Goal: Task Accomplishment & Management: Complete application form

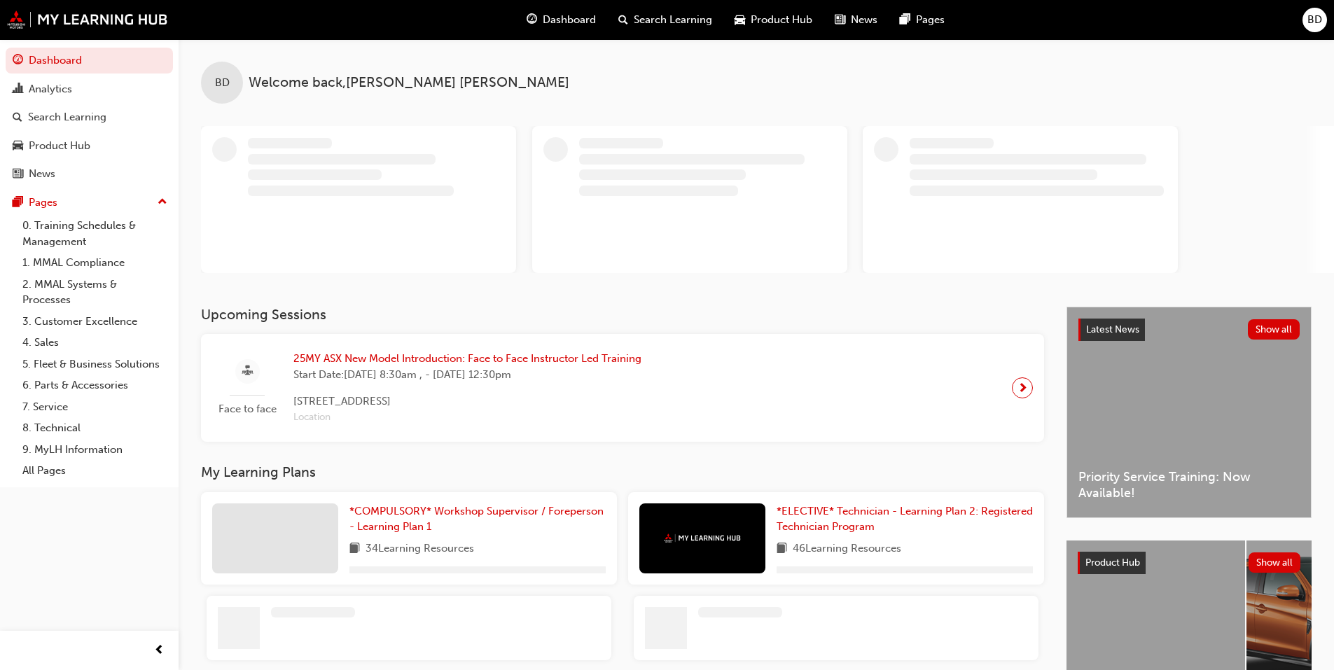
click at [1303, 19] on div "BD" at bounding box center [1314, 20] width 25 height 25
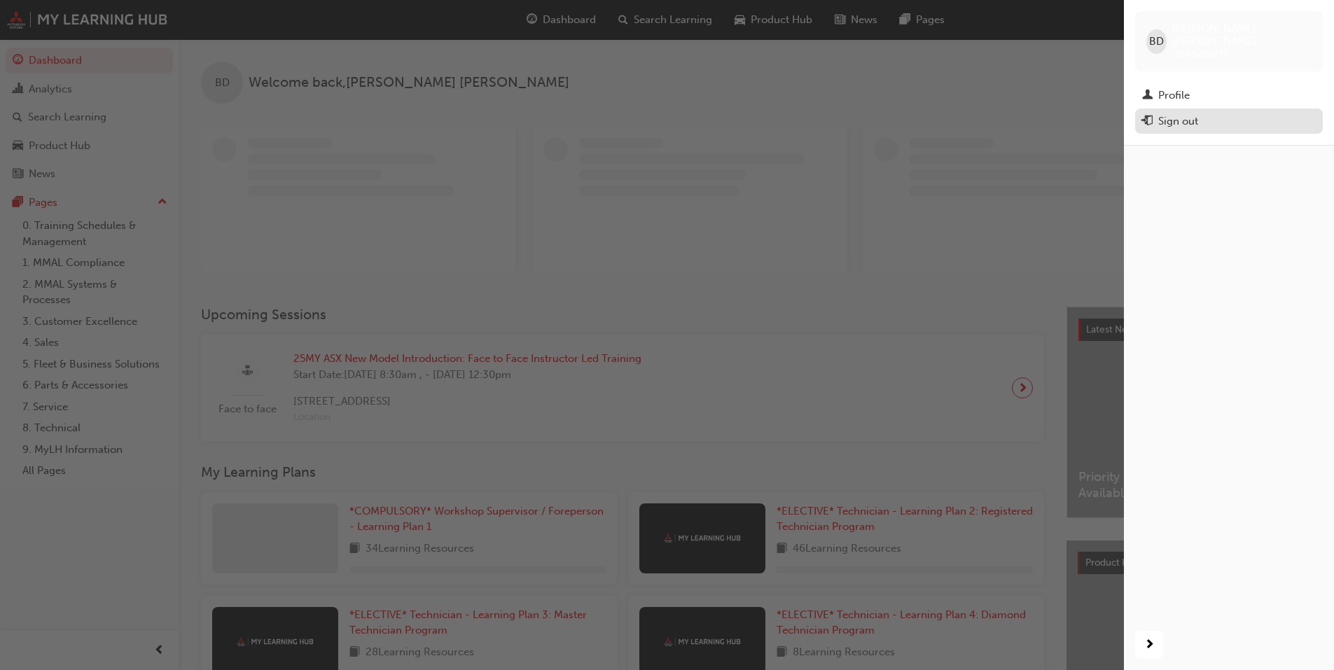
click at [1160, 117] on div "Sign out" at bounding box center [1229, 122] width 174 height 18
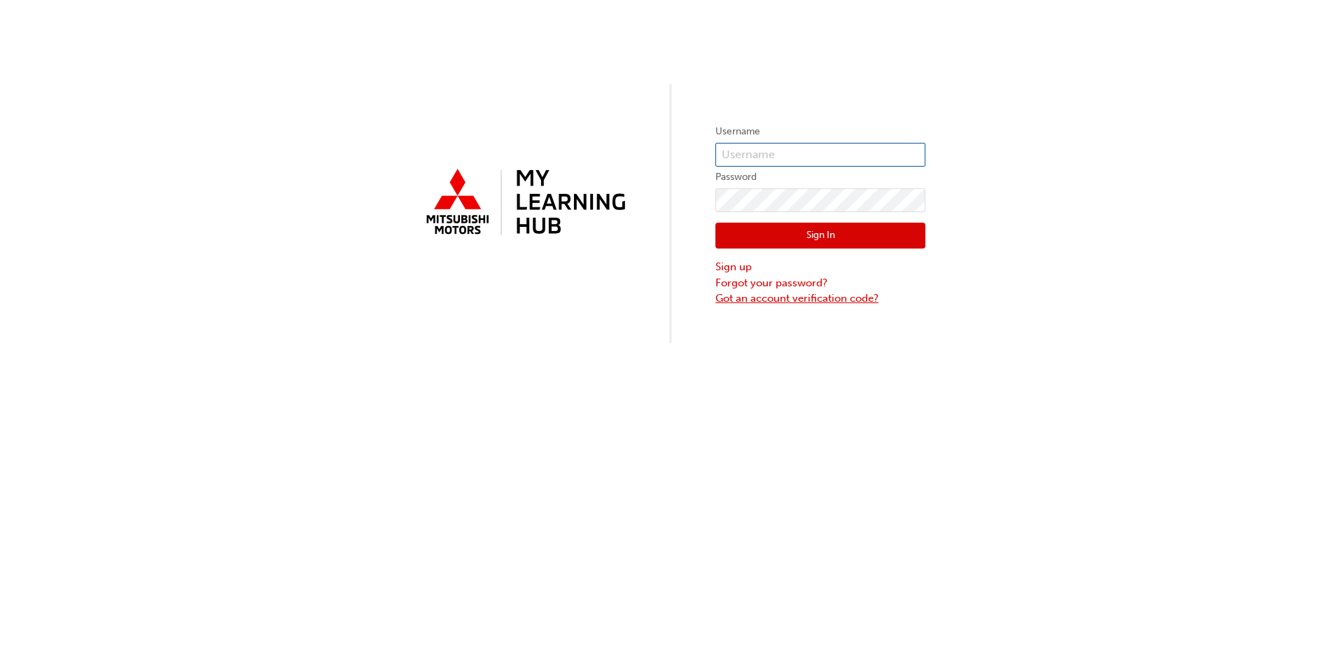
type input "[EMAIL_ADDRESS][DOMAIN_NAME]"
click at [774, 298] on link "Got an account verification code?" at bounding box center [821, 299] width 210 height 16
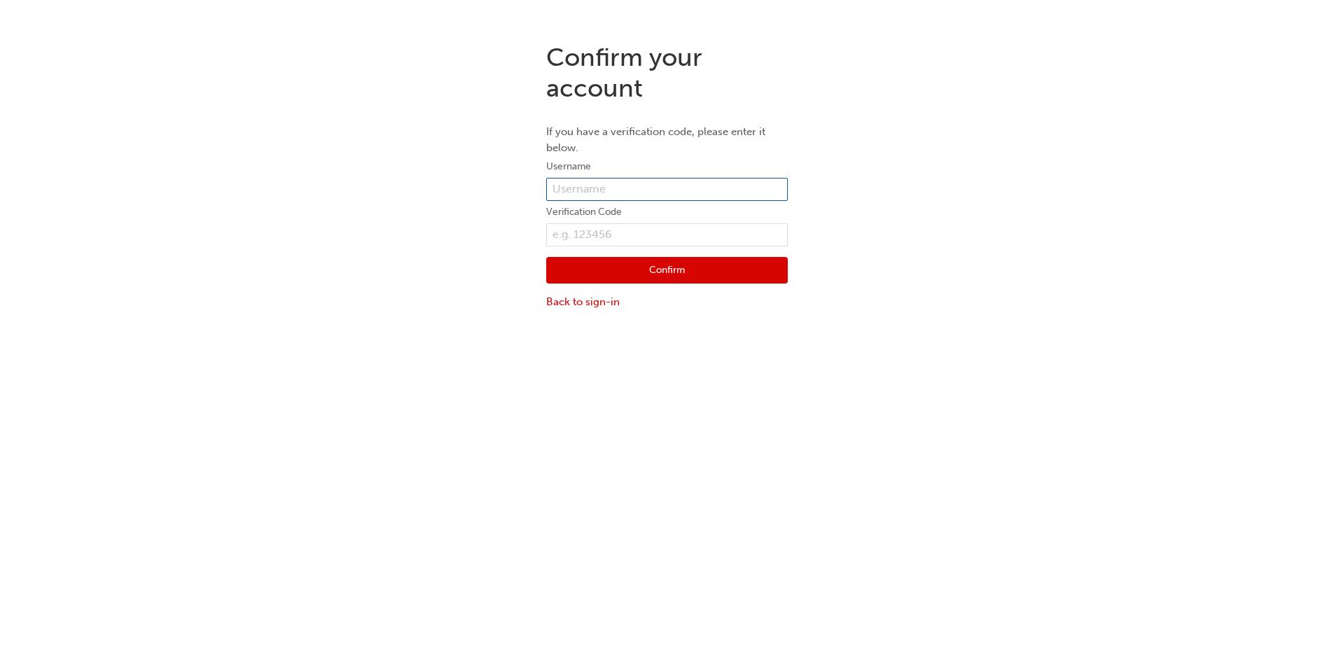
click at [615, 179] on input "text" at bounding box center [667, 190] width 242 height 24
paste input "GAVE UP CAR"
type input "G"
click at [597, 186] on input "text" at bounding box center [667, 190] width 242 height 24
paste input "0005993979"
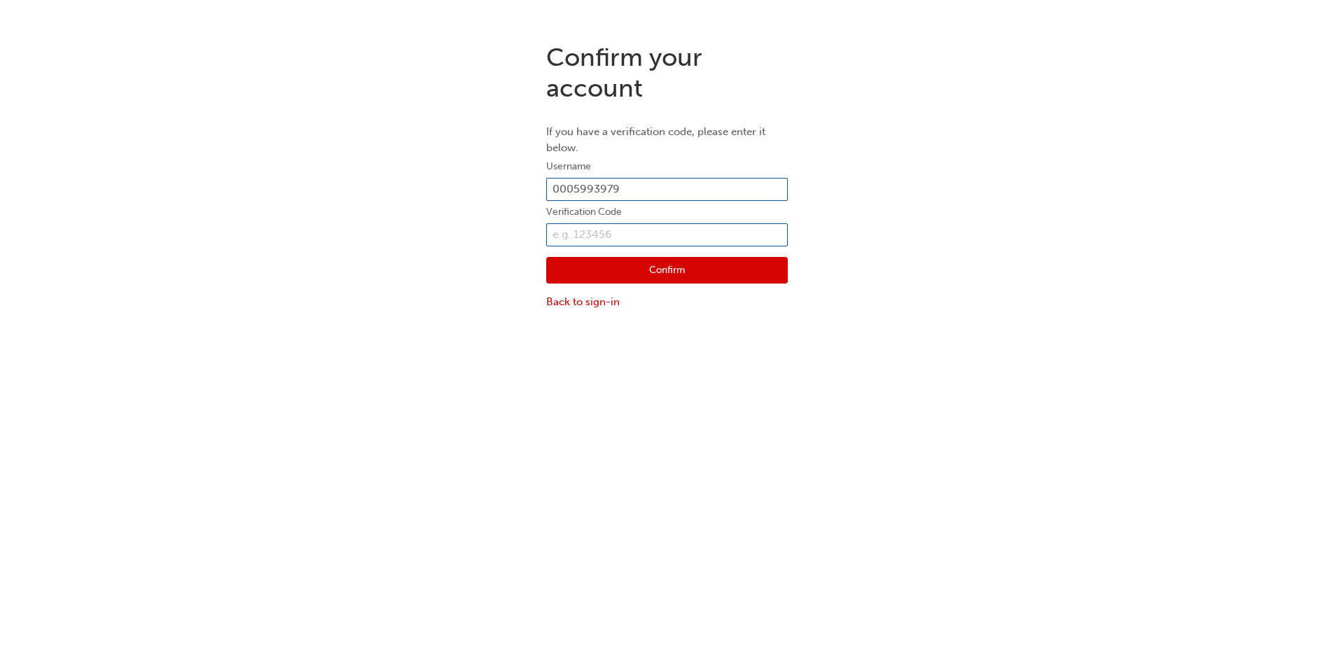
type input "0005993979"
click at [631, 234] on input "text" at bounding box center [667, 235] width 242 height 24
click at [577, 306] on link "Back to sign-in" at bounding box center [667, 302] width 242 height 16
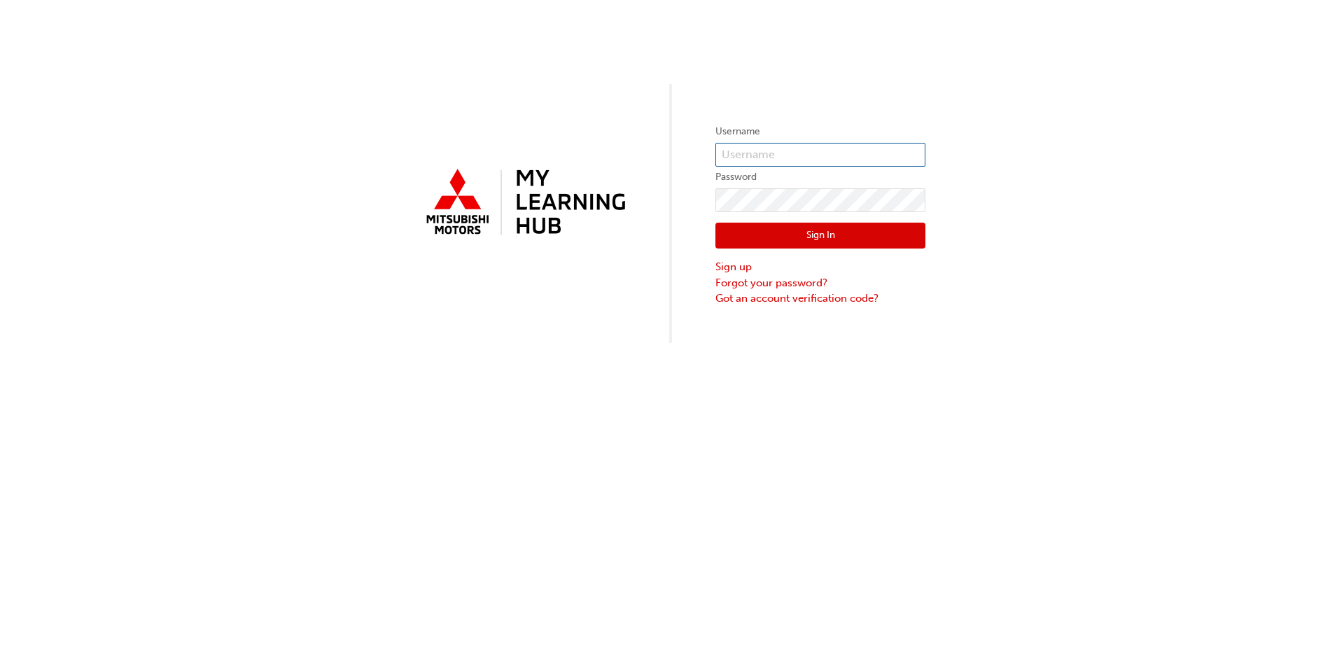
type input "bdickinson@southside.com.au"
click at [732, 264] on link "Sign up" at bounding box center [821, 267] width 210 height 16
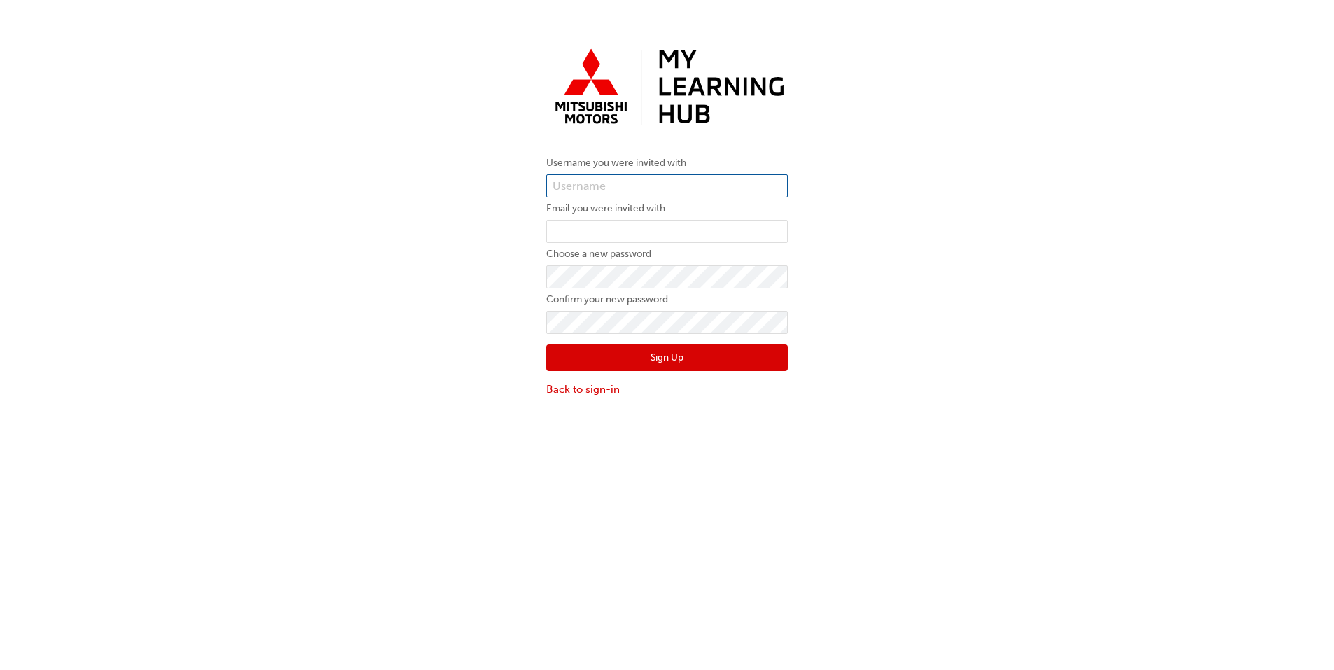
type input "bdickinson@southside.com.au"
click at [595, 180] on input "bdickinson@southside.com.au" at bounding box center [667, 186] width 242 height 24
drag, startPoint x: 746, startPoint y: 179, endPoint x: 384, endPoint y: 176, distance: 361.3
click at [384, 176] on div "Username you were invited with bdickinson@southside.com.au Email you were invit…" at bounding box center [667, 220] width 1334 height 376
click at [566, 183] on input "text" at bounding box center [667, 186] width 242 height 24
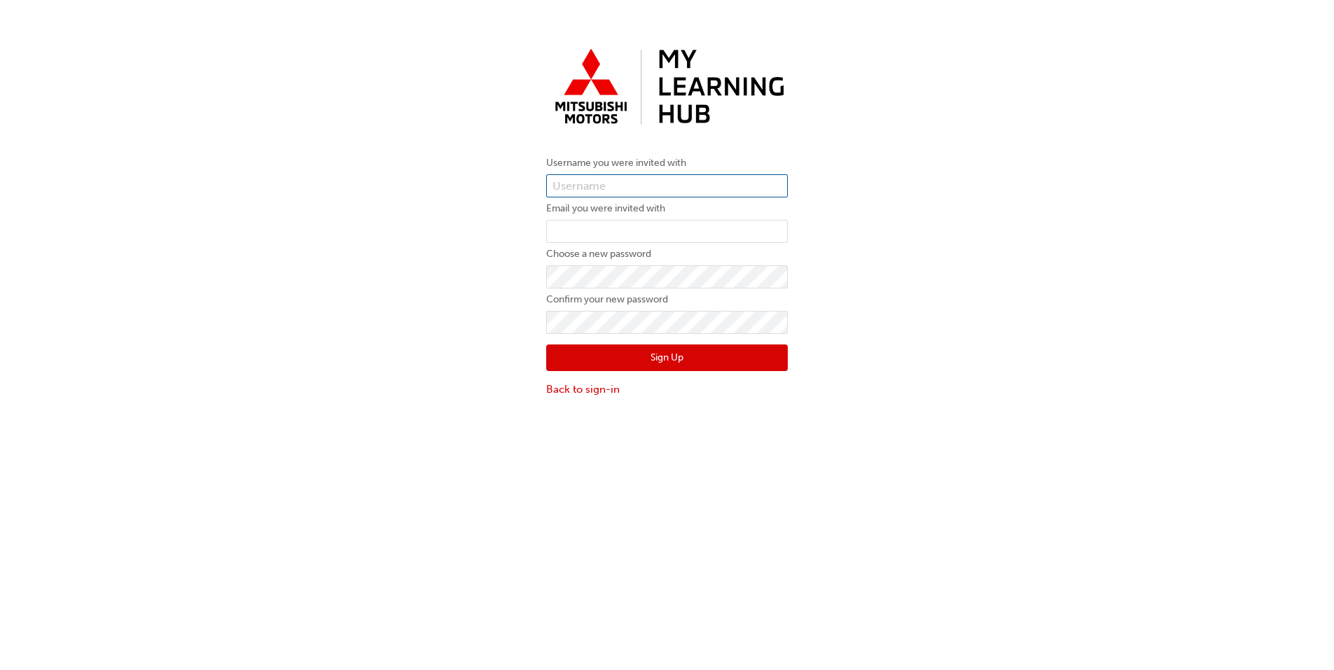
paste input "0005993979"
type input "0005993979"
click at [620, 216] on label "Email you were invited with" at bounding box center [667, 208] width 242 height 17
click at [618, 227] on input "email" at bounding box center [667, 232] width 242 height 24
paste input "jake.jarvis@southsidemitsubishi.com.au"
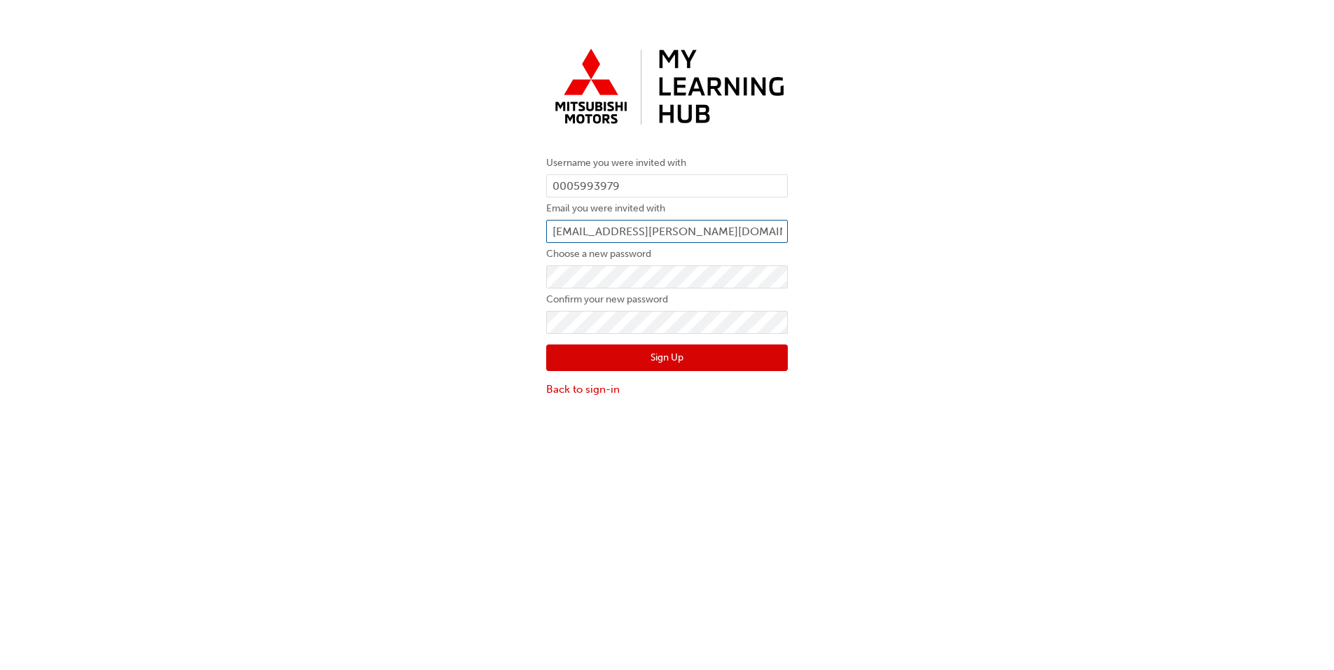
click at [555, 232] on input "jake.jarvis@southsidemitsubishi.com.au" at bounding box center [667, 232] width 242 height 24
type input "jake.jarvis@southsidemitsubishi.com.au"
click at [446, 260] on div "Username you were invited with 0005993979 Email you were invited with jake.jarv…" at bounding box center [667, 220] width 1334 height 376
click at [546, 345] on button "Sign Up" at bounding box center [667, 358] width 242 height 27
click button "Sign Up" at bounding box center [667, 358] width 242 height 27
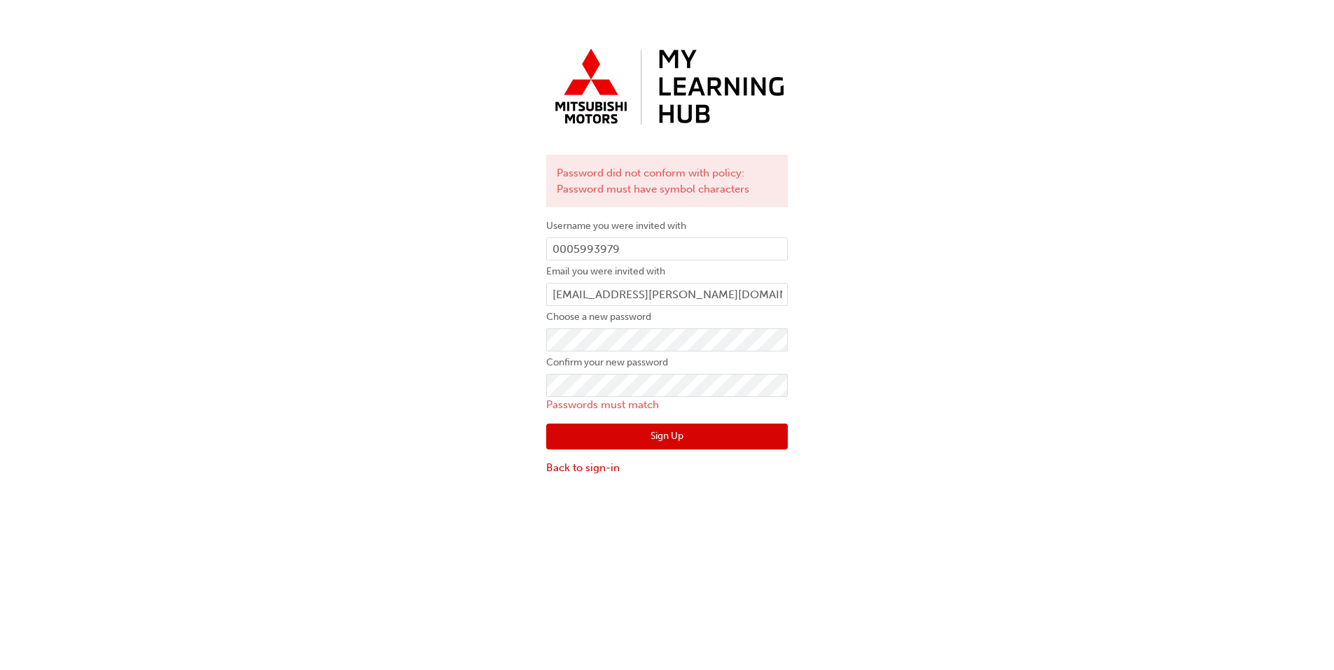
click at [823, 307] on div "Password did not conform with policy: Password must have symbol characters User…" at bounding box center [667, 259] width 1334 height 455
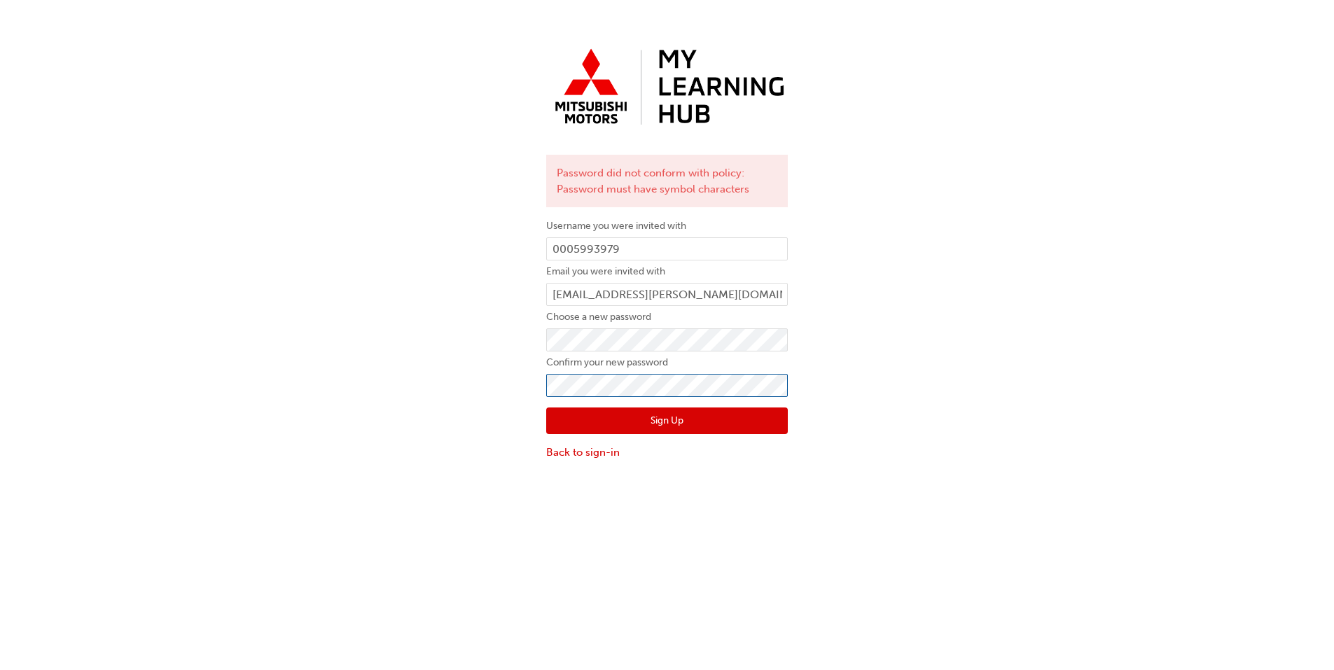
click button "Sign Up" at bounding box center [667, 421] width 242 height 27
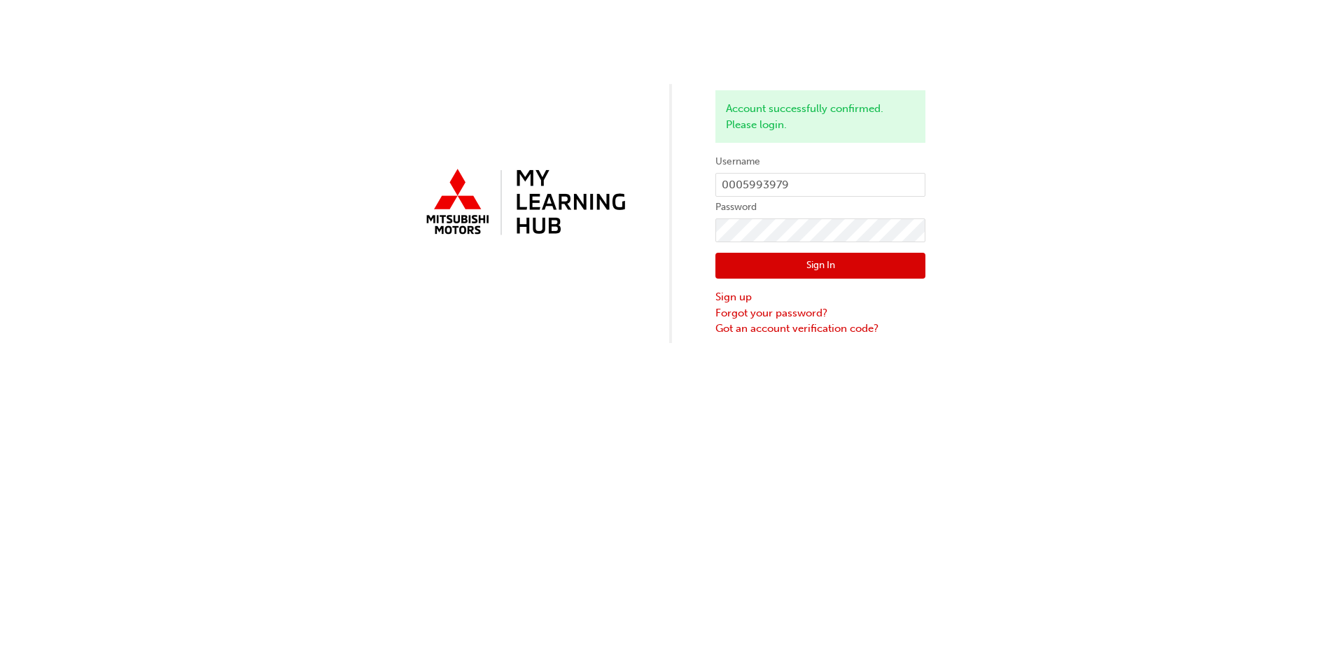
click at [758, 218] on form "Username 0005993979 Password Sign In Sign up Forgot your password? Got an accou…" at bounding box center [821, 244] width 210 height 183
click button "Sign In" at bounding box center [821, 266] width 210 height 27
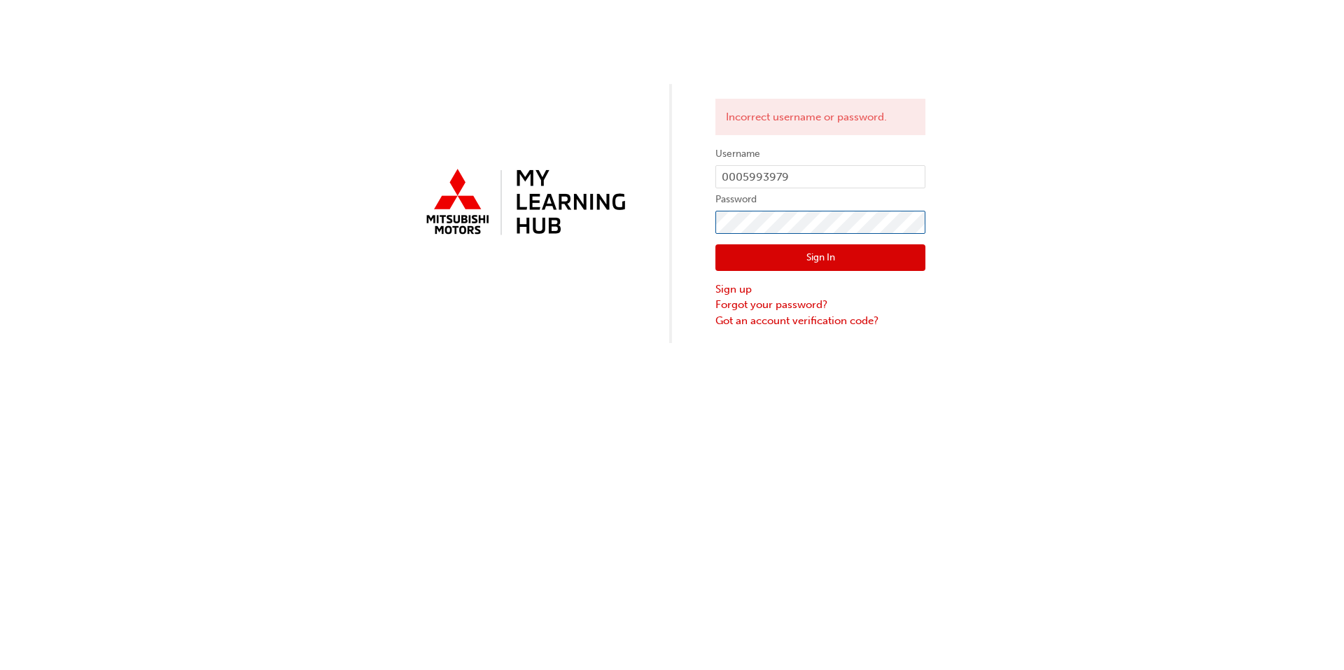
click at [690, 218] on div "Incorrect username or password. Username 0005993979 Password Sign In Sign up Fo…" at bounding box center [672, 171] width 1344 height 343
click at [761, 246] on button "Sign In" at bounding box center [821, 257] width 210 height 27
